Goal: Task Accomplishment & Management: Use online tool/utility

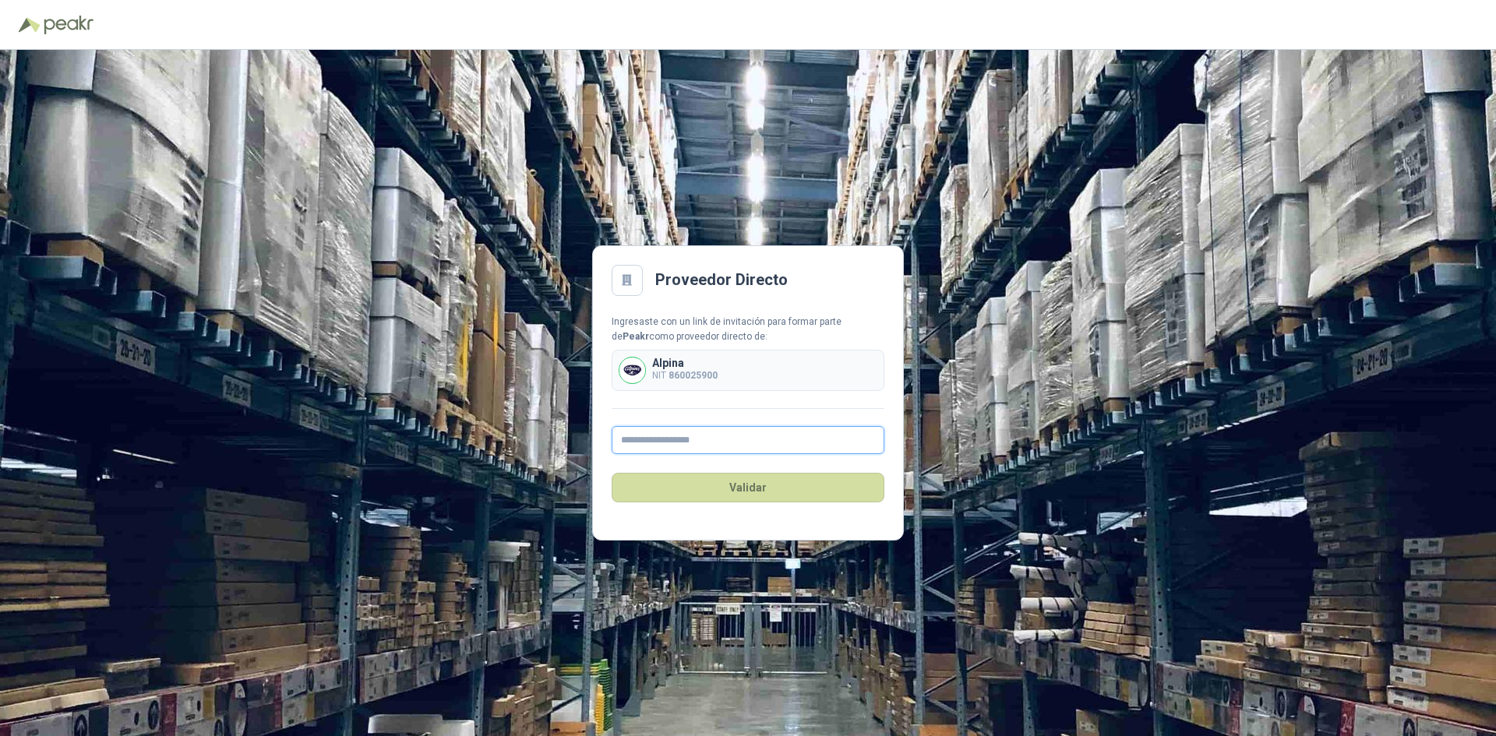
click at [658, 446] on input "text" at bounding box center [747, 440] width 273 height 28
type input "**********"
click at [725, 483] on button "Validar" at bounding box center [747, 488] width 273 height 30
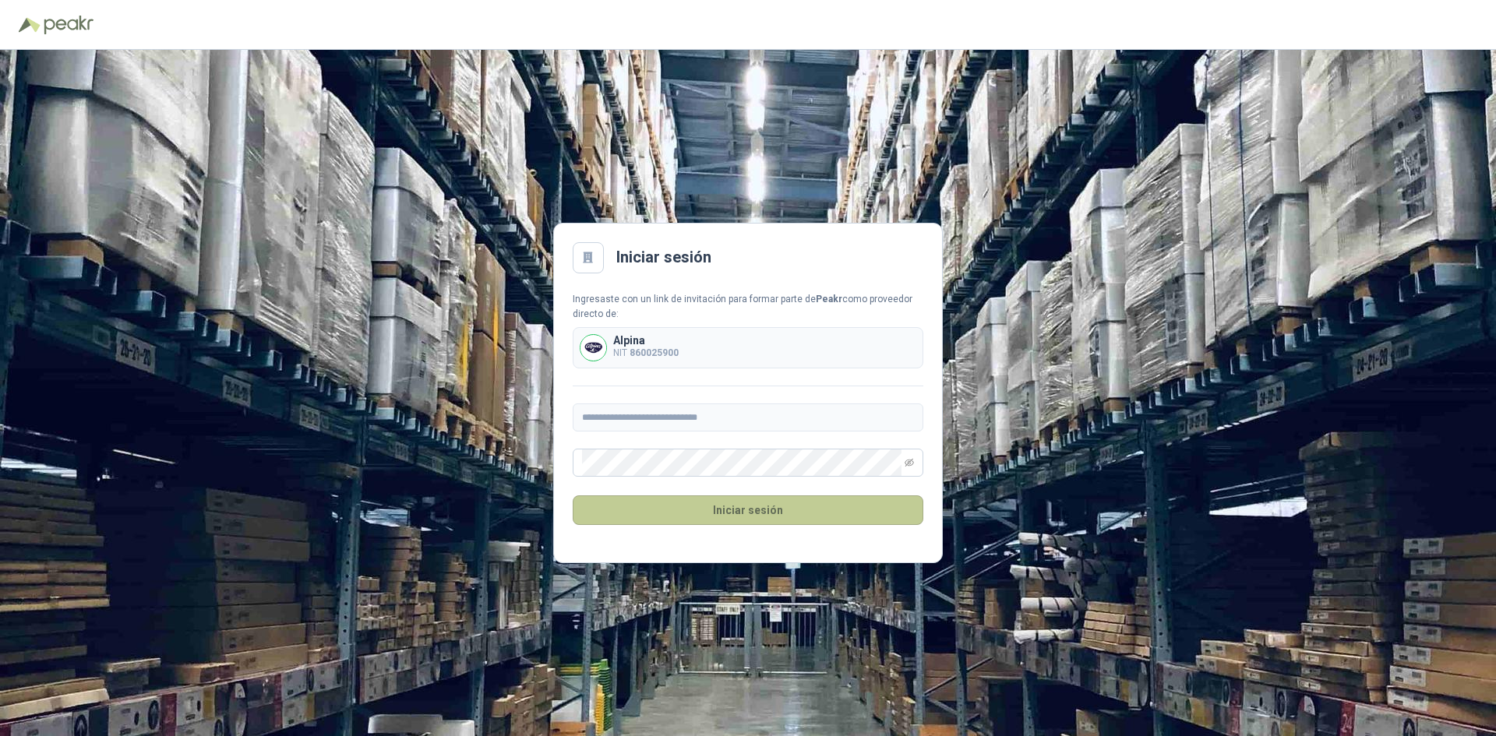
click at [725, 512] on button "Iniciar sesión" at bounding box center [748, 510] width 351 height 30
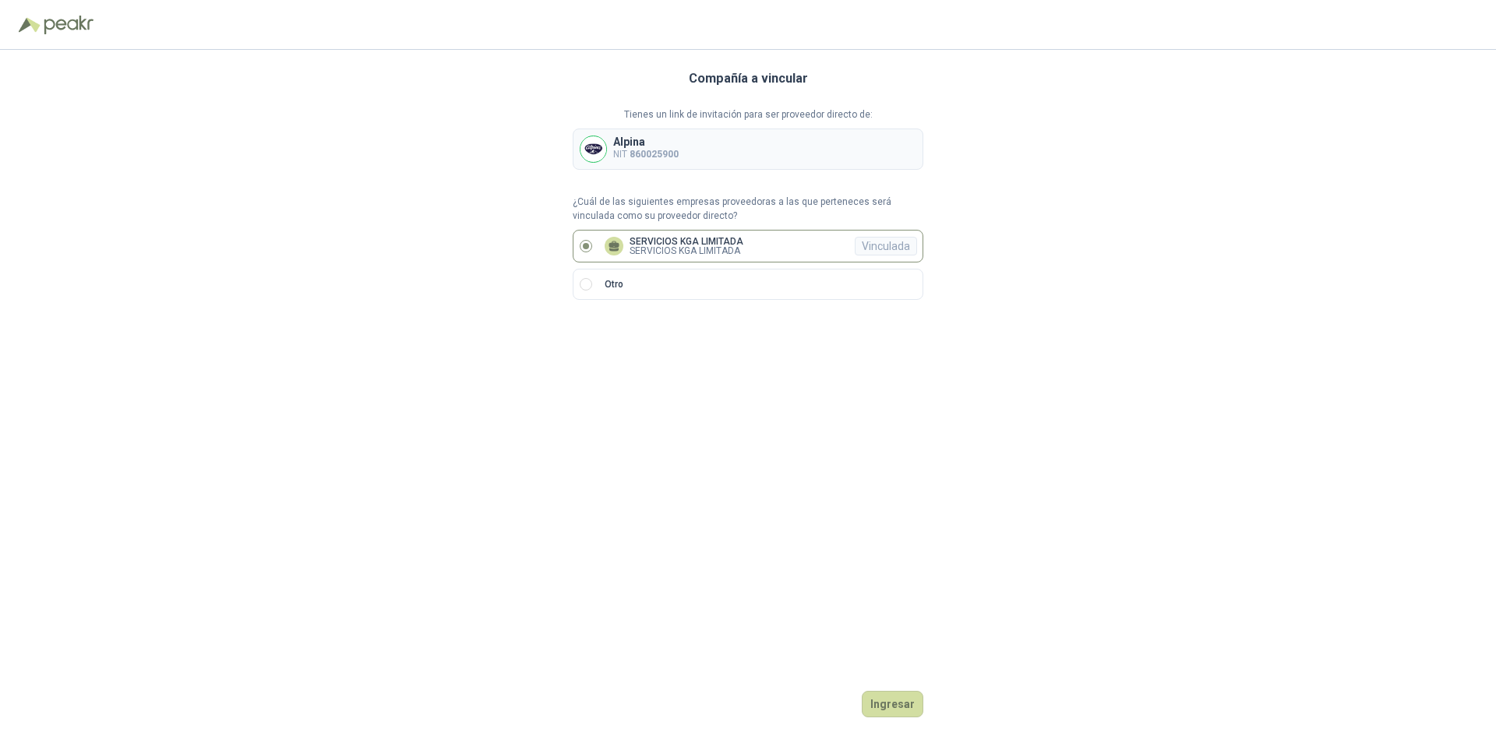
click at [781, 246] on label "SERVICIOS KGA LIMITADA SERVICIOS KGA LIMITADA Vinculada" at bounding box center [748, 246] width 351 height 33
click at [720, 146] on div "Alpina NIT 860025900" at bounding box center [748, 149] width 351 height 41
click at [909, 697] on button "Ingresar" at bounding box center [892, 704] width 62 height 26
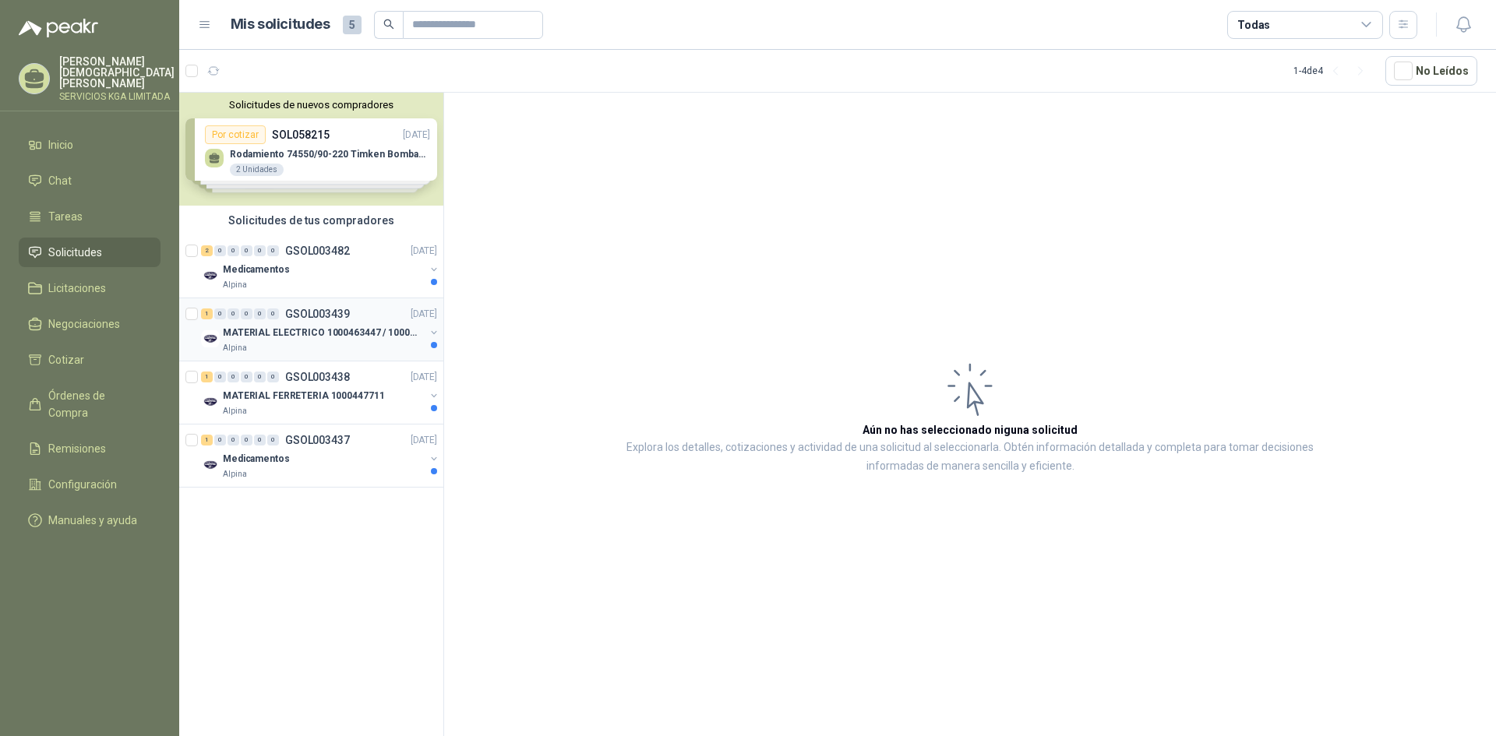
click at [350, 339] on p "MATERIAL ELECTRICO 1000463447 / 1000465800" at bounding box center [320, 333] width 194 height 15
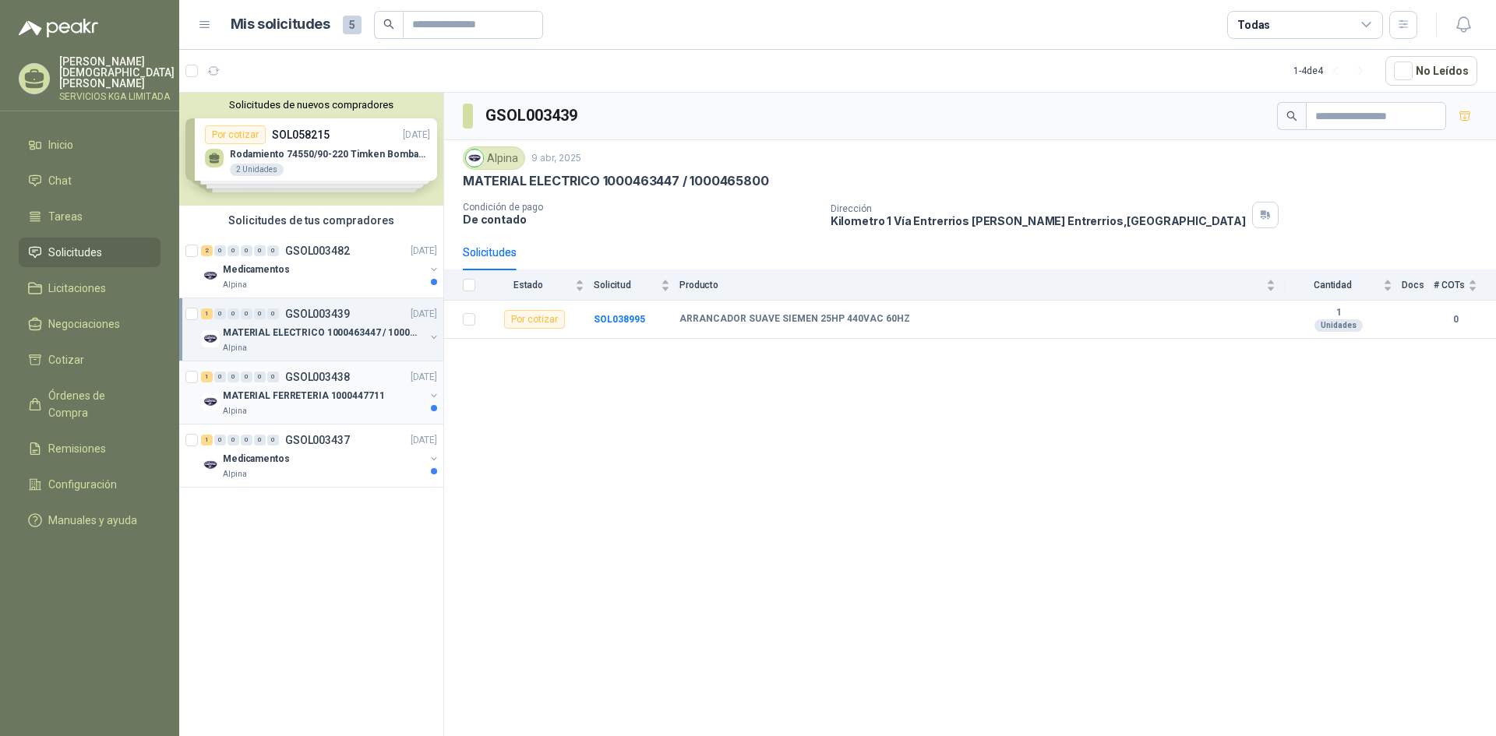
click at [308, 395] on p "MATERIAL FERRETERIA 1000447711" at bounding box center [303, 396] width 161 height 15
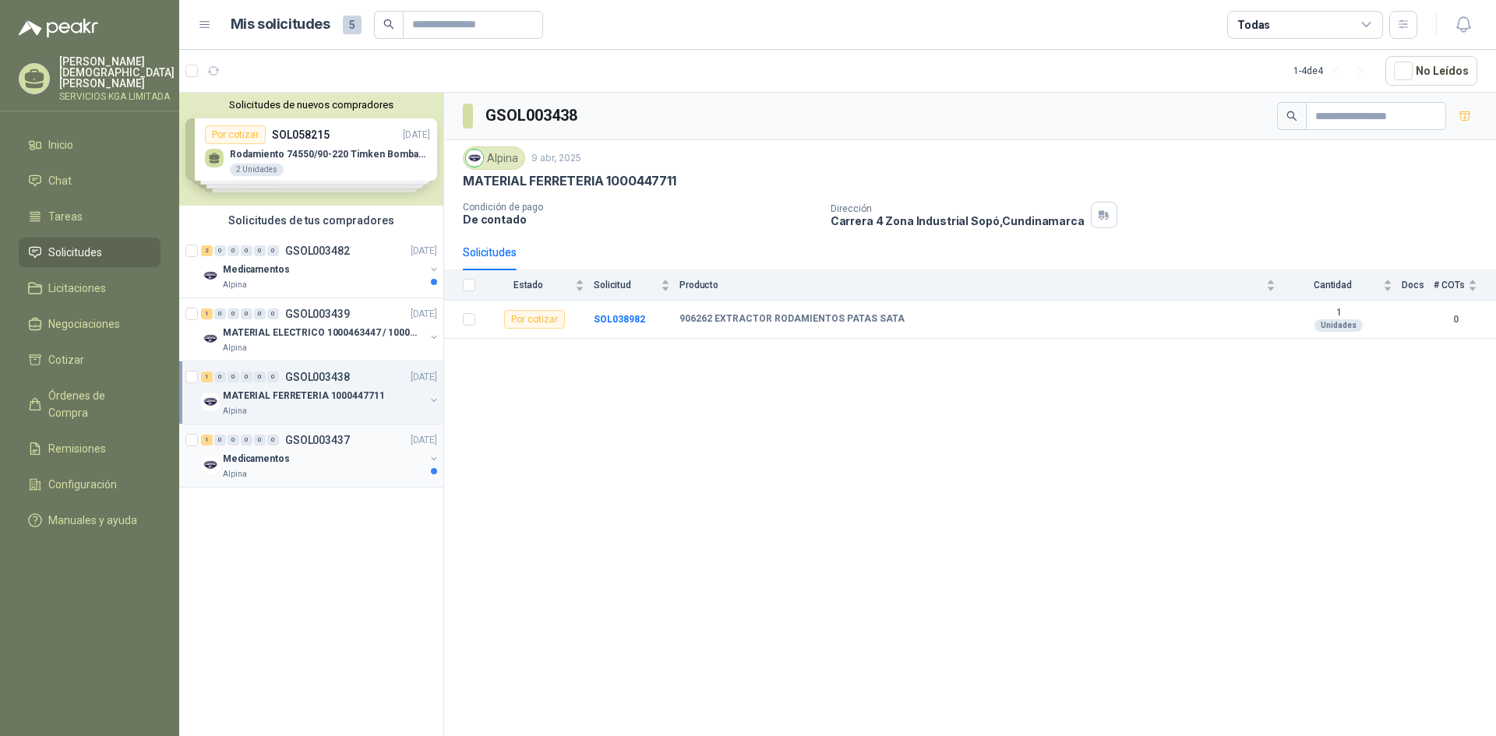
click at [303, 469] on div "Alpina" at bounding box center [324, 474] width 202 height 12
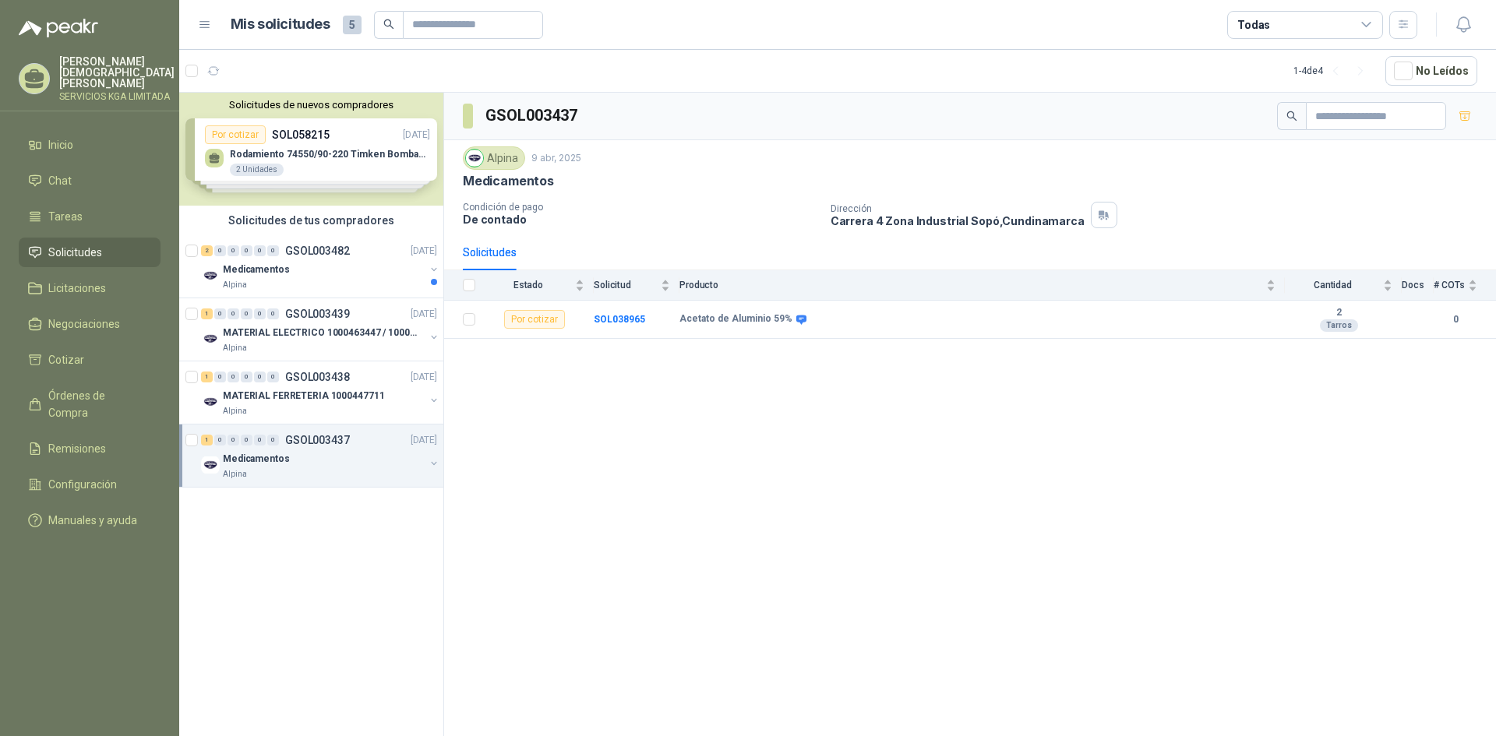
click at [353, 157] on div "Solicitudes de nuevos compradores Por cotizar SOL058215 [DATE] Rodamiento 74550…" at bounding box center [311, 149] width 264 height 113
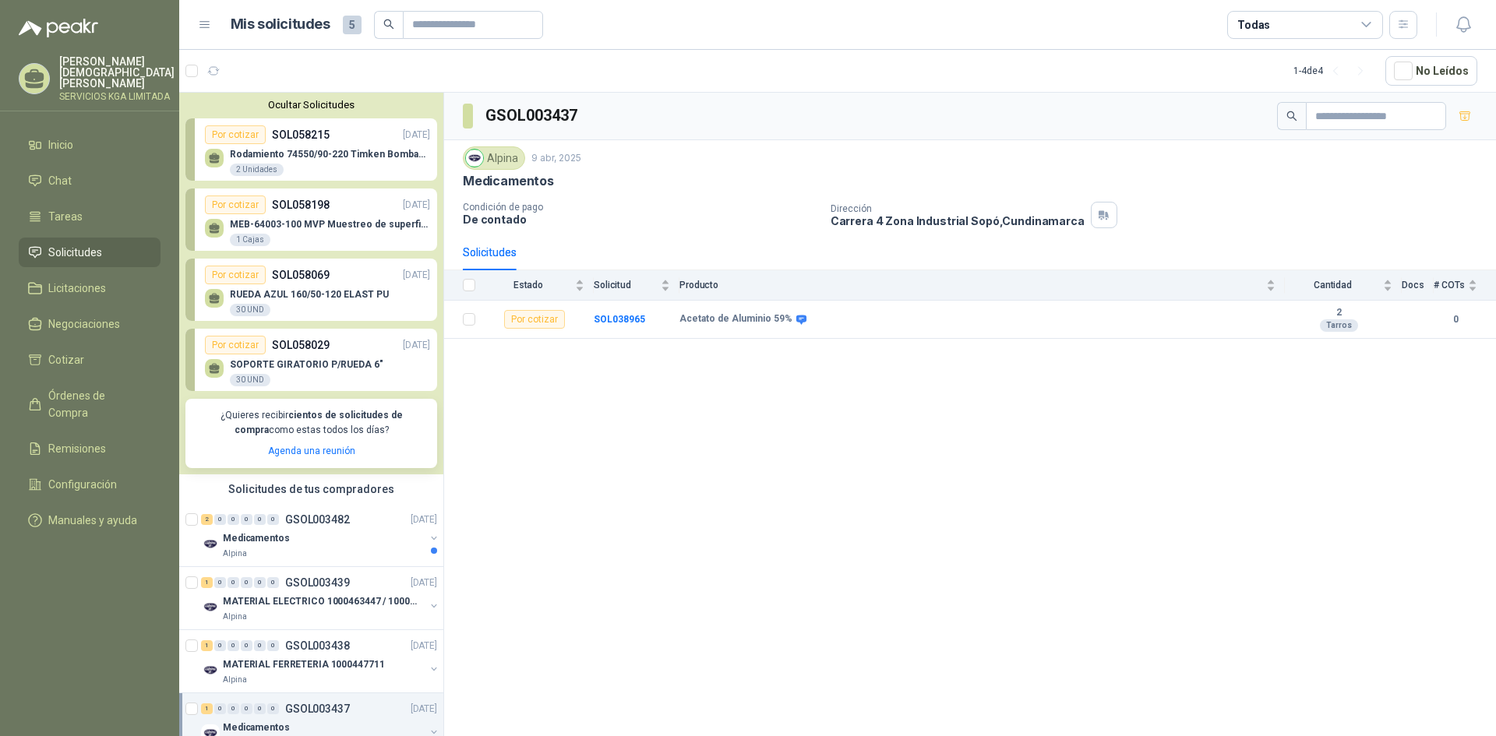
click at [305, 164] on div "Rodamiento 74550/90-220 Timken BombaVG40 2 Unidades" at bounding box center [330, 163] width 200 height 28
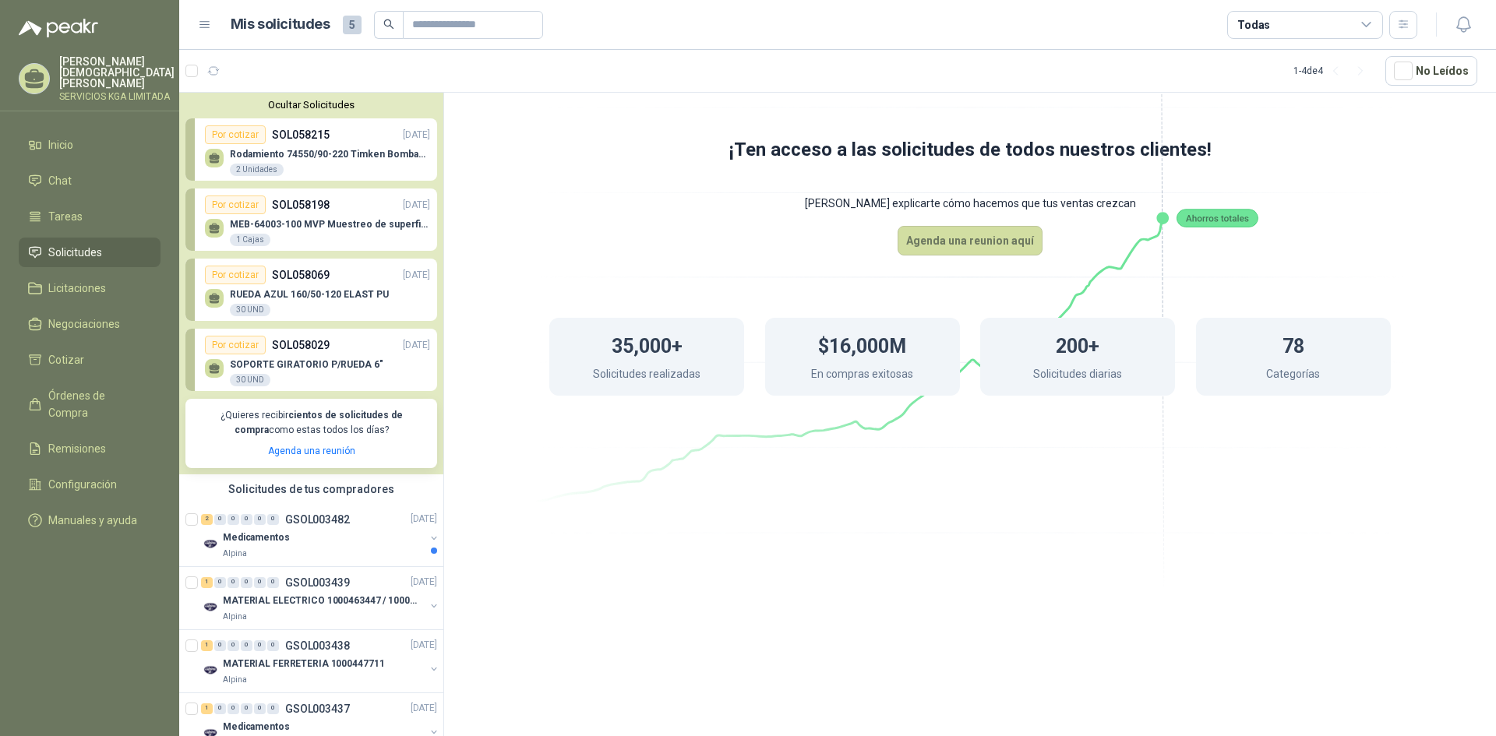
click at [305, 202] on p "SOL058198" at bounding box center [301, 204] width 58 height 17
click at [293, 222] on p "MEB-64003-100 MVP Muestreo de superficies." at bounding box center [330, 224] width 200 height 11
click at [288, 281] on p "SOL058069" at bounding box center [301, 274] width 58 height 17
click at [322, 371] on div "SOPORTE GIRATORIO P/RUEDA 6" 30 UND" at bounding box center [306, 373] width 153 height 28
click at [255, 378] on div "30 UND" at bounding box center [250, 380] width 41 height 12
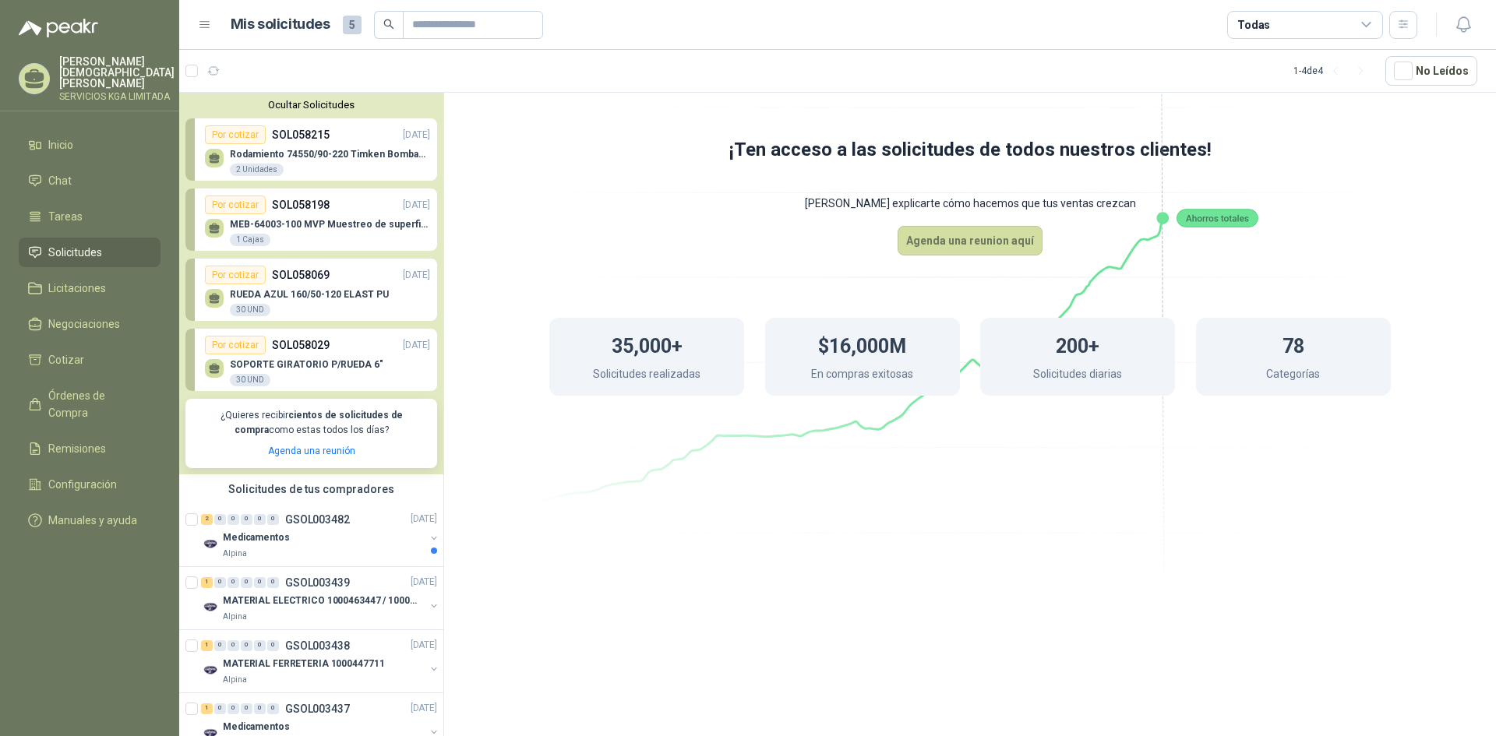
click at [255, 378] on div "30 UND" at bounding box center [250, 380] width 41 height 12
click at [515, 430] on div "35,000+ Solicitudes realizadas $16,000M En compras exitosas 200+ Solicitudes di…" at bounding box center [970, 356] width 966 height 203
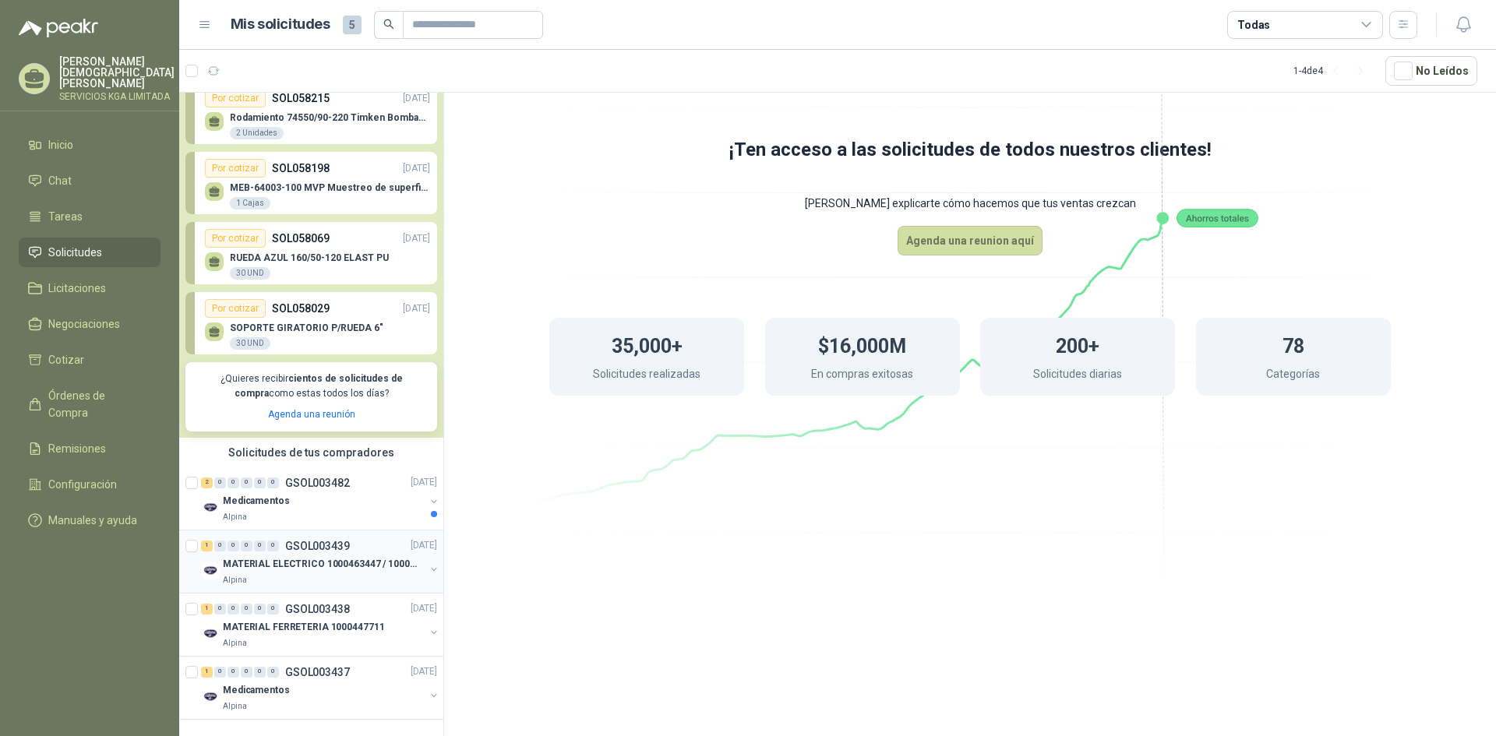
click at [332, 541] on p "GSOL003439" at bounding box center [317, 546] width 65 height 11
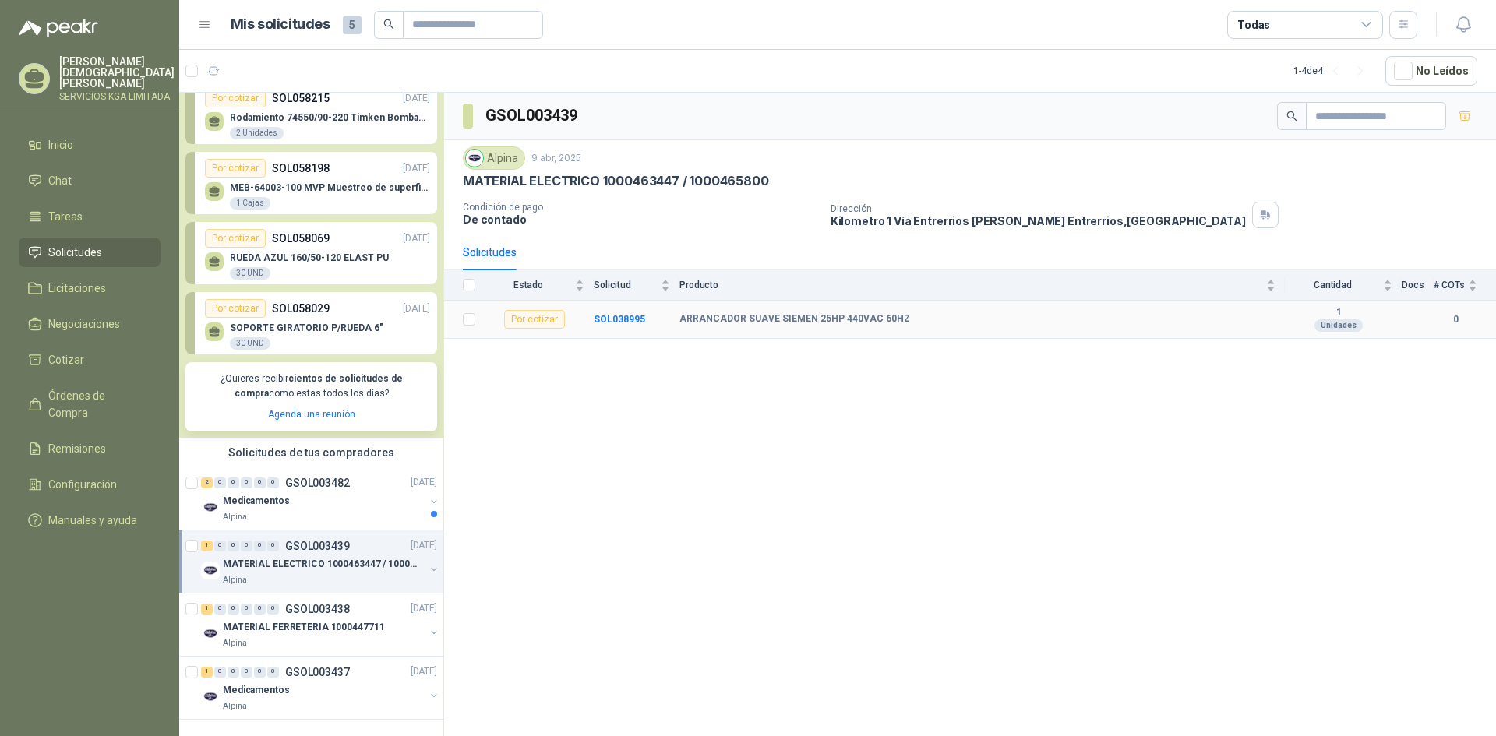
click at [554, 327] on div "Por cotizar" at bounding box center [534, 319] width 61 height 19
click at [459, 317] on td at bounding box center [464, 320] width 41 height 38
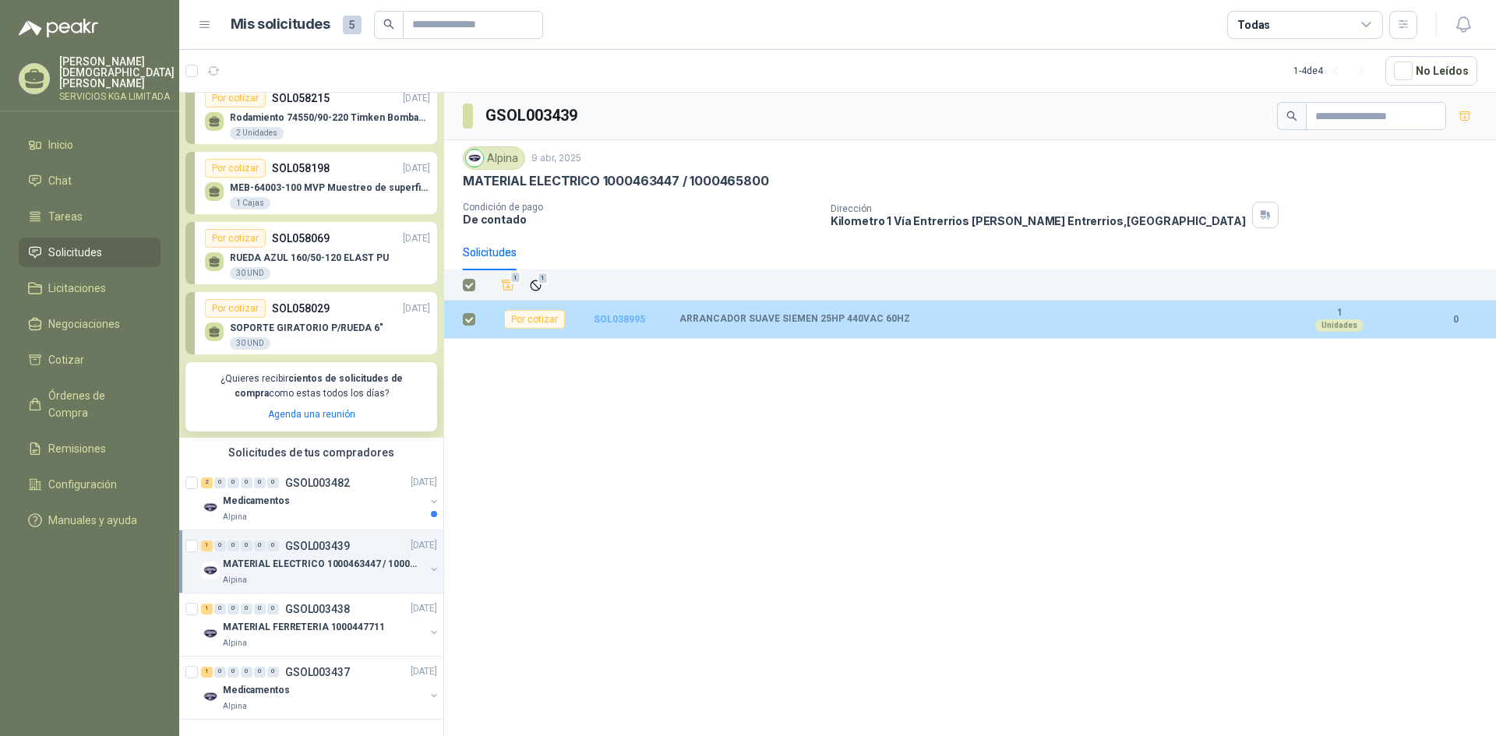
click at [629, 315] on b "SOL038995" at bounding box center [619, 319] width 51 height 11
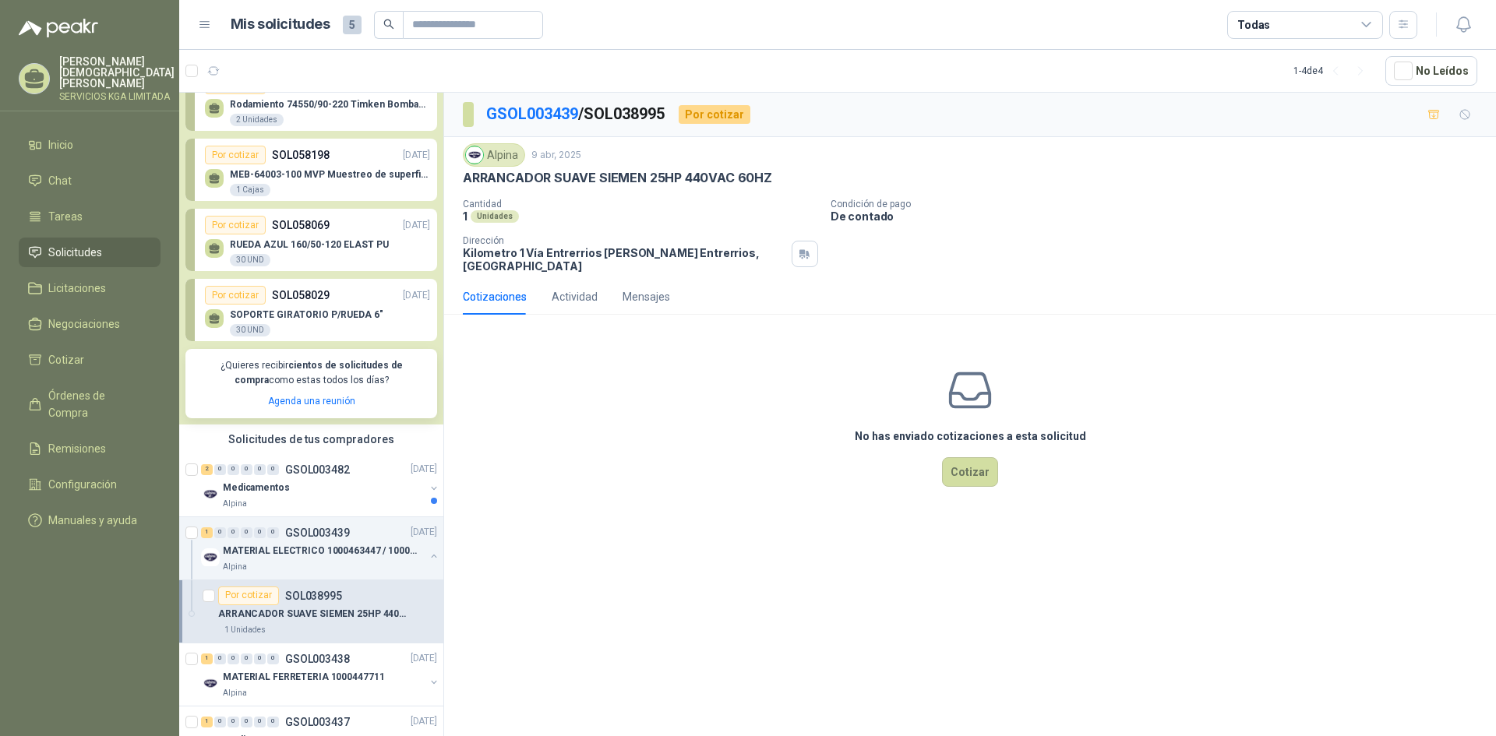
click at [597, 284] on div "Cotizaciones Actividad Mensajes" at bounding box center [566, 297] width 207 height 36
click at [581, 288] on div "Actividad" at bounding box center [574, 296] width 46 height 17
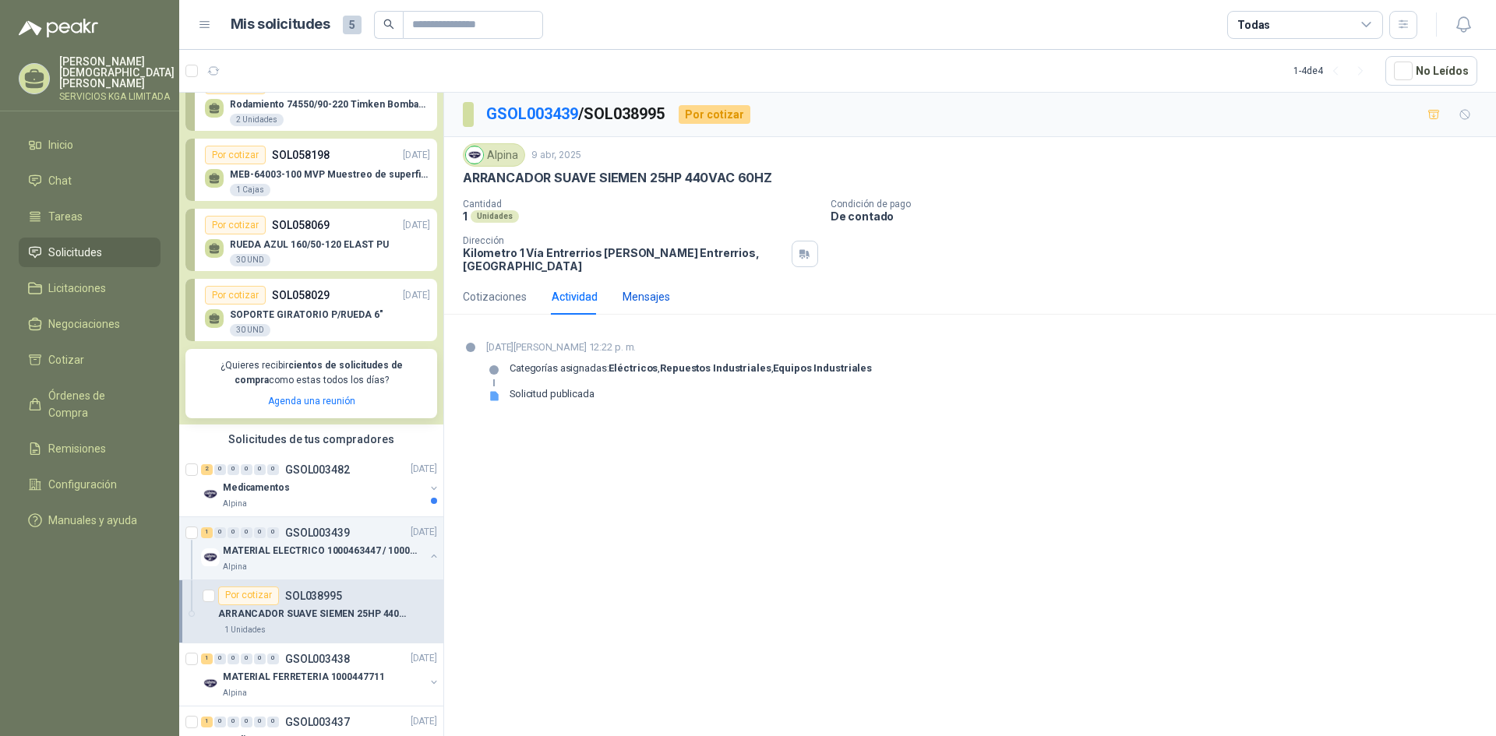
click at [639, 288] on div "Mensajes" at bounding box center [646, 296] width 48 height 17
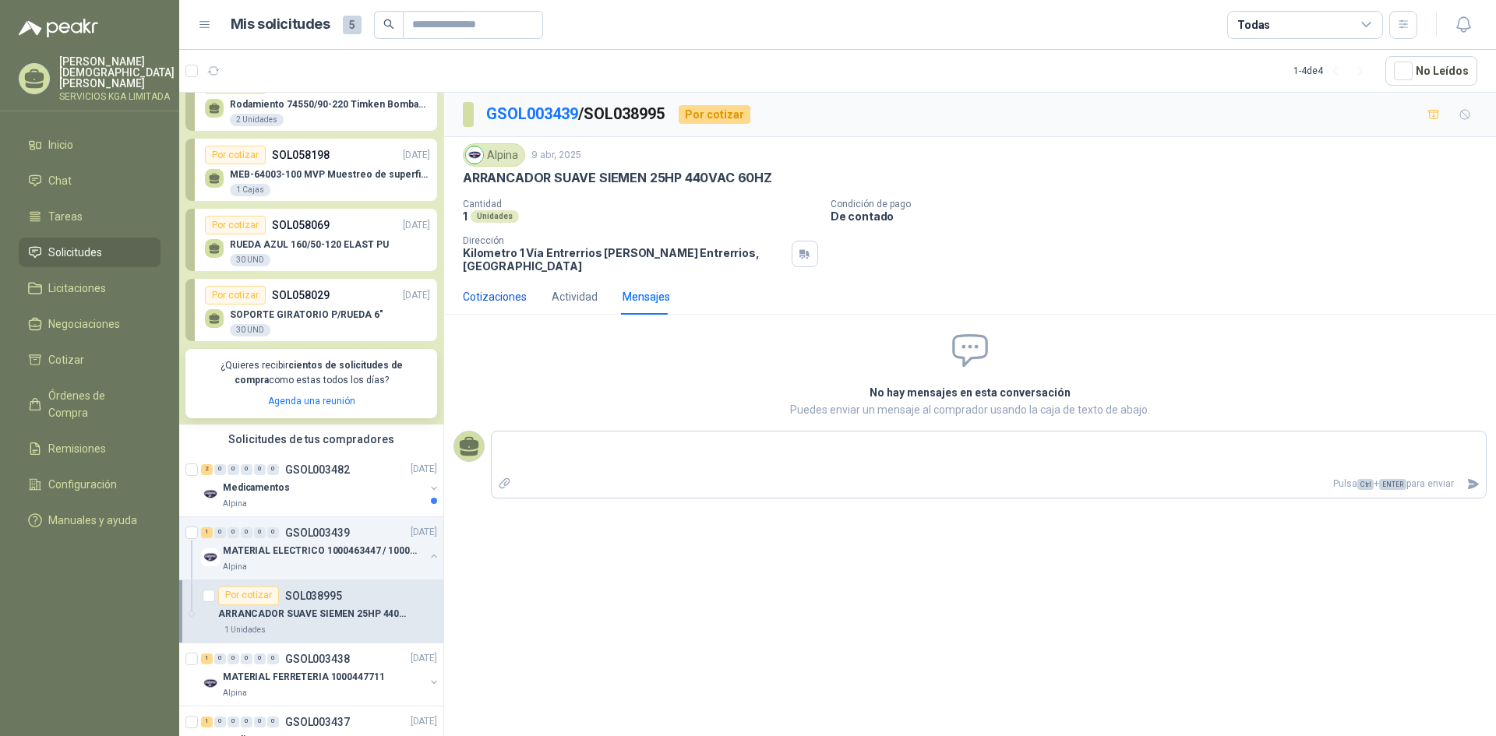
click at [517, 293] on div "Cotizaciones" at bounding box center [495, 296] width 64 height 17
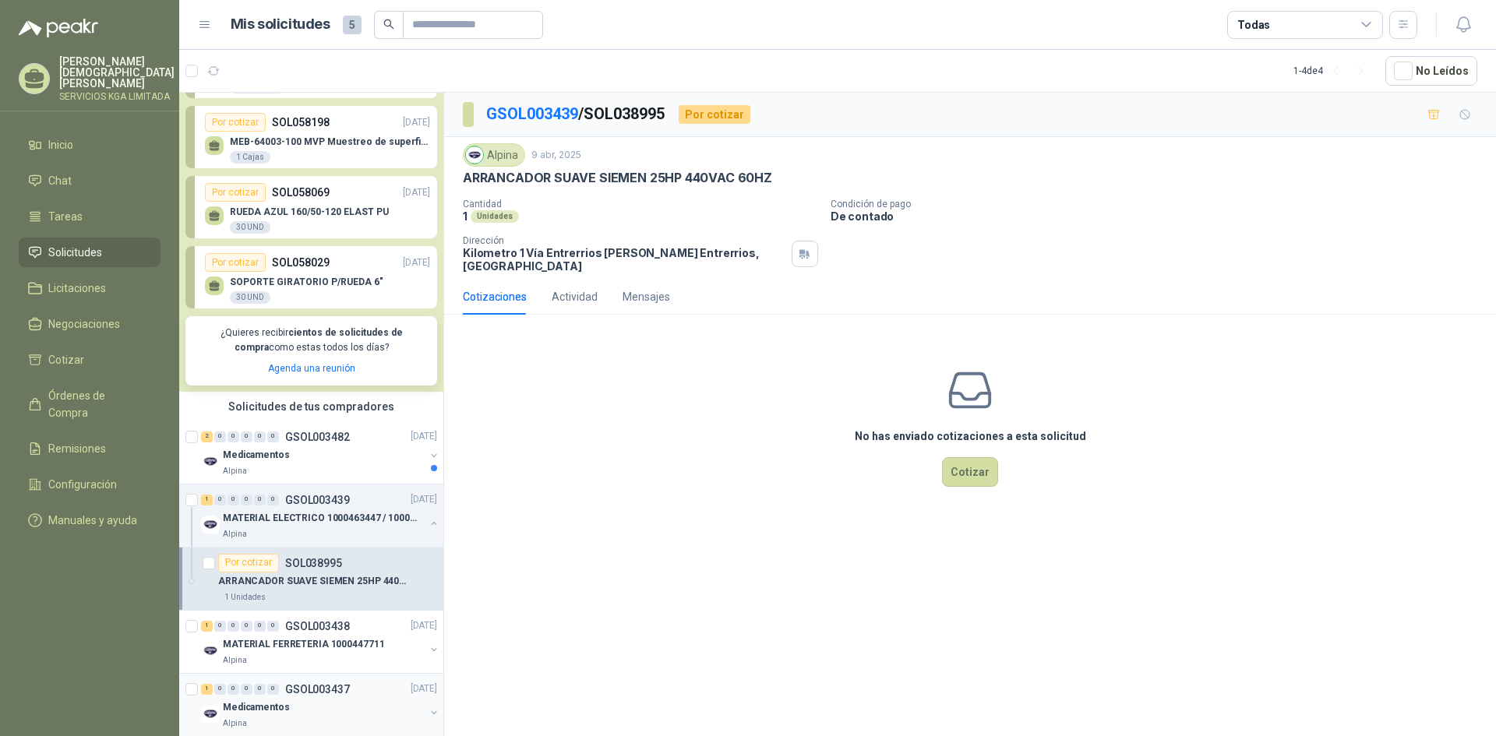
scroll to position [113, 0]
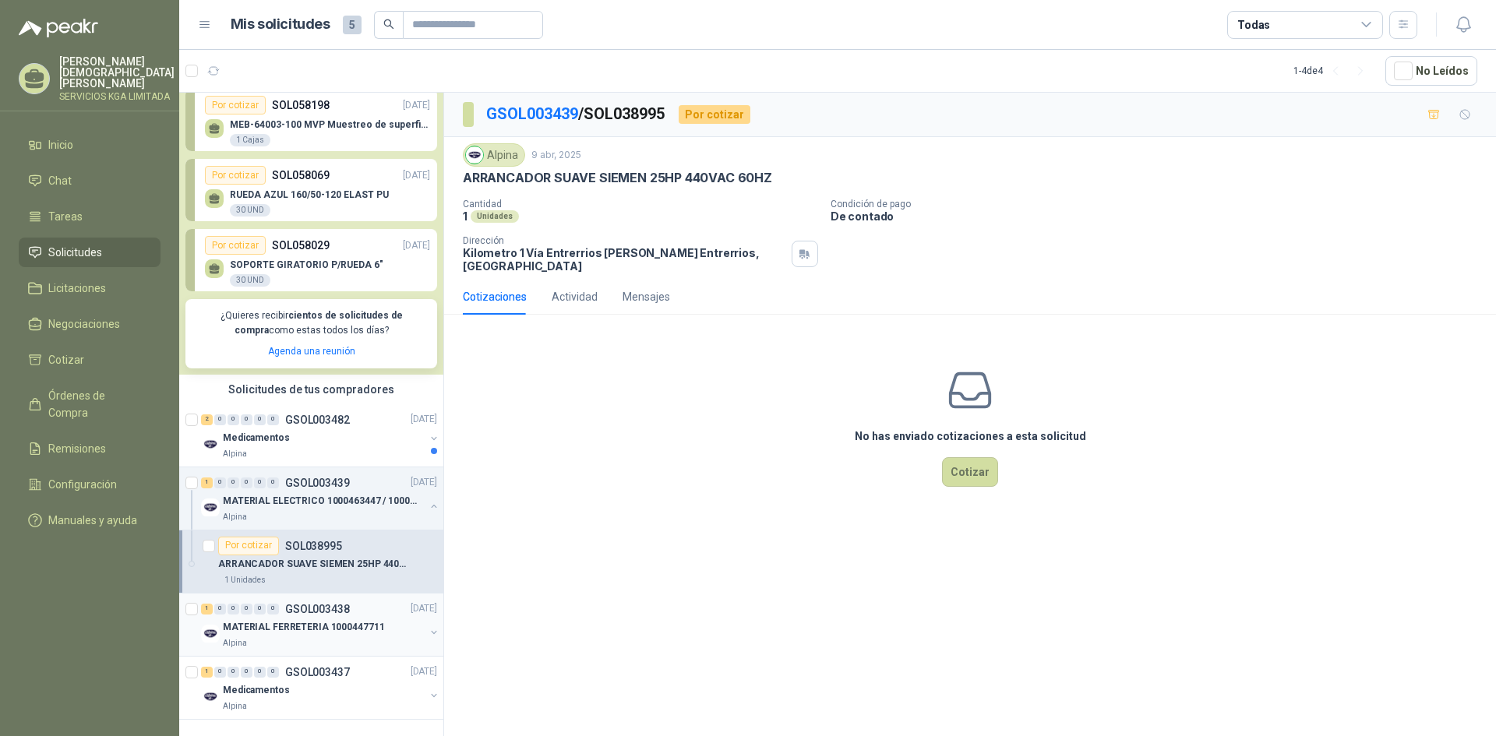
click at [312, 637] on div "Alpina" at bounding box center [324, 643] width 202 height 12
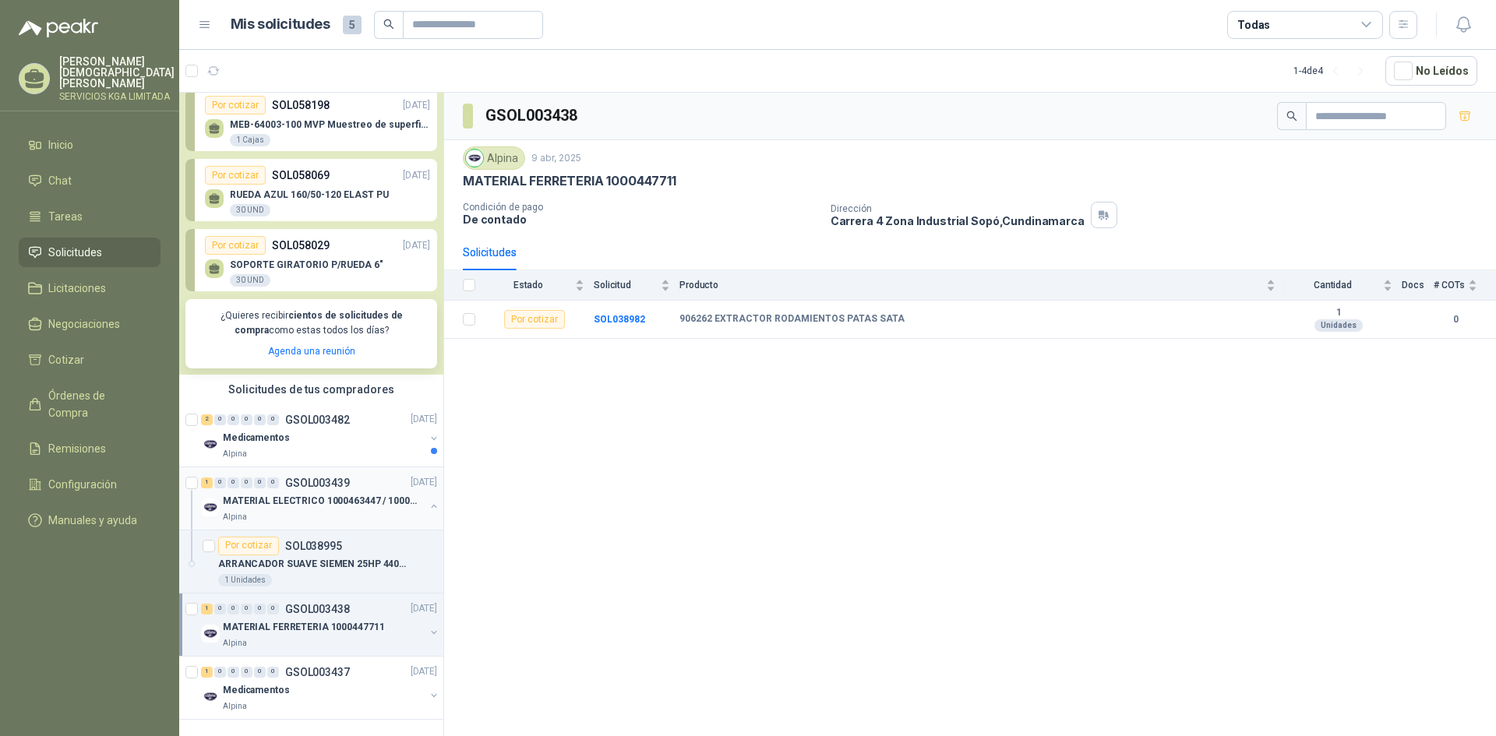
click at [297, 494] on p "MATERIAL ELECTRICO 1000463447 / 1000465800" at bounding box center [320, 501] width 194 height 15
click at [301, 618] on div "MATERIAL FERRETERIA 1000447711" at bounding box center [324, 627] width 202 height 19
drag, startPoint x: 713, startPoint y: 316, endPoint x: 905, endPoint y: 316, distance: 192.4
click at [905, 316] on div "906262 EXTRACTOR RODAMIENTOS PATAS SATA" at bounding box center [977, 319] width 596 height 12
copy b "EXTRACTOR RODAMIENTOS PATAS SATA"
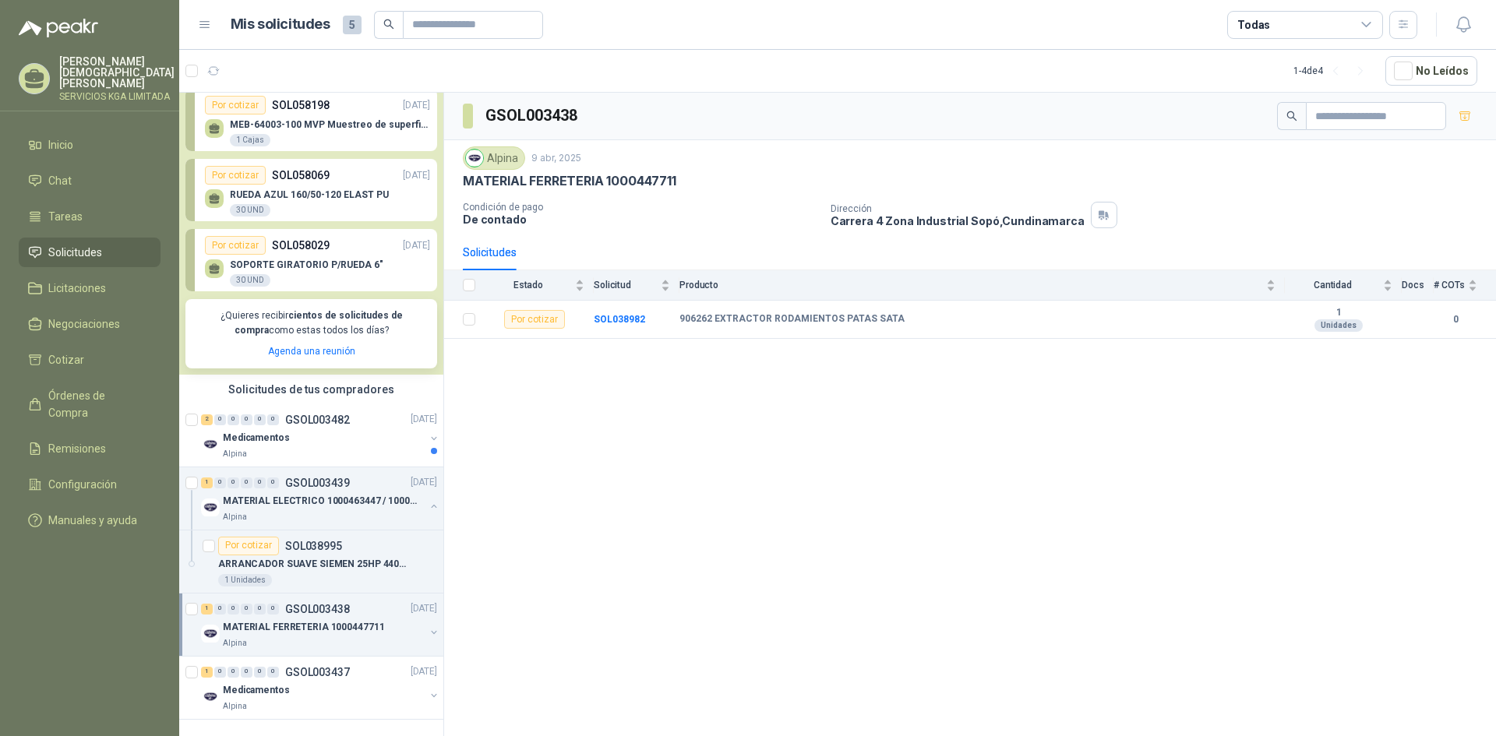
click at [537, 528] on div "GSOL003438 Alpina [DATE] MATERIAL FERRETERIA 1000447711 Condición de pago De co…" at bounding box center [970, 417] width 1052 height 649
